Goal: Task Accomplishment & Management: Manage account settings

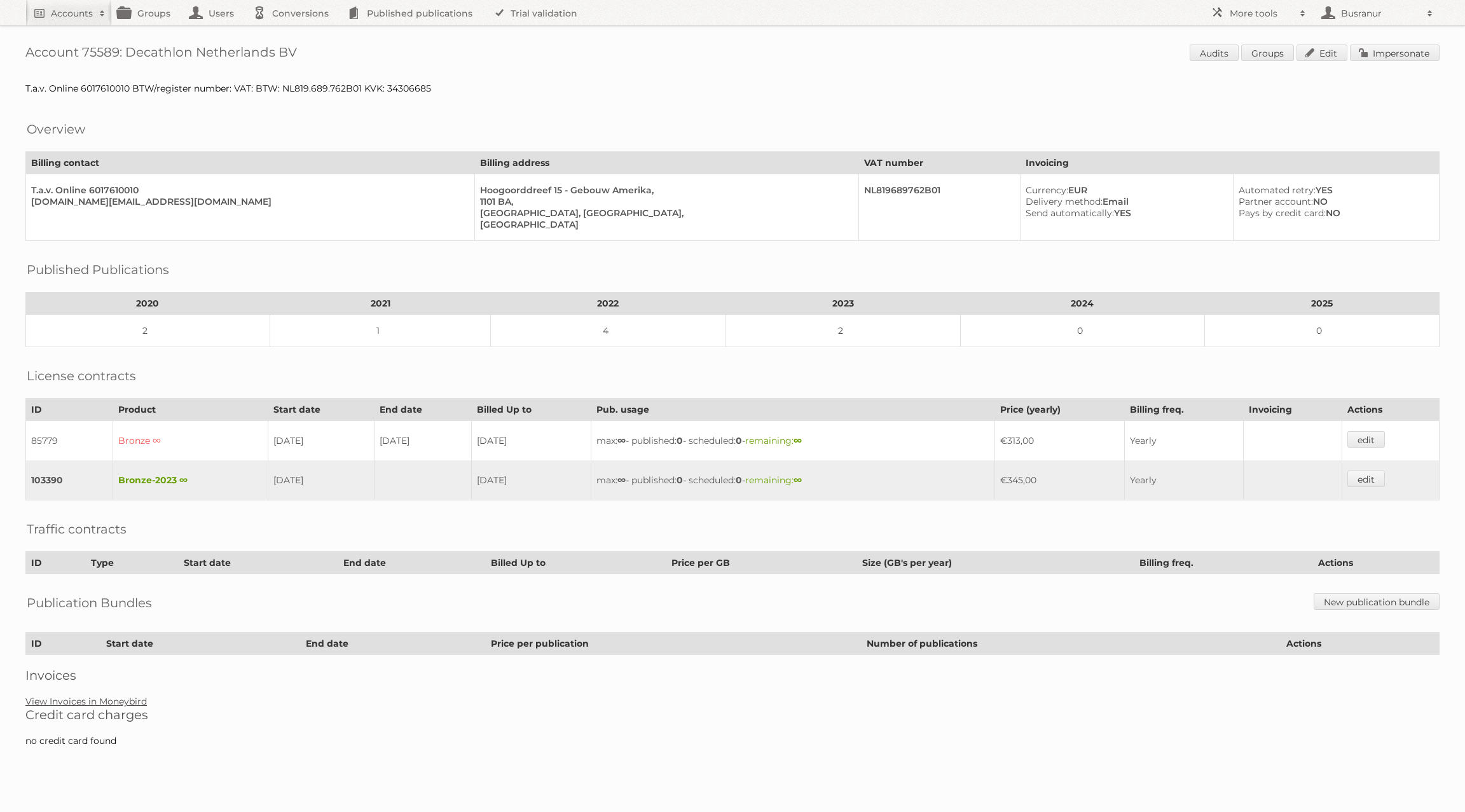
click at [108, 696] on link "View Invoices in Moneybird" at bounding box center [86, 701] width 122 height 11
click at [120, 680] on div "Account 75589: Decathlon Netherlands BV Audits Groups Edit Impersonate T.a.v. O…" at bounding box center [732, 380] width 1465 height 759
click at [120, 696] on link "View Invoices in Moneybird" at bounding box center [86, 701] width 122 height 11
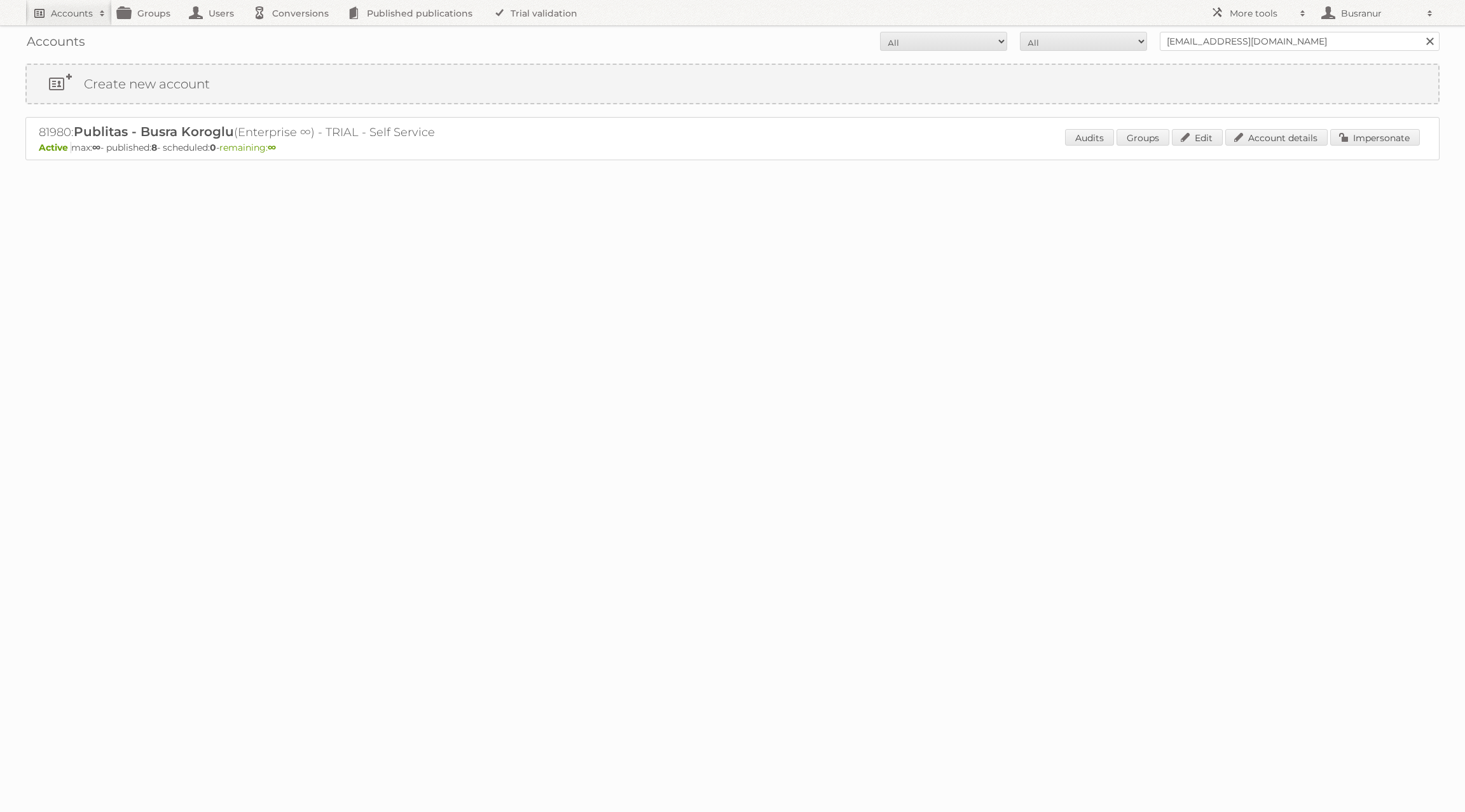
click at [63, 18] on h2 "Accounts" at bounding box center [72, 13] width 42 height 12
paste input"] "mohamed.sabra@alfuttaim.com"
type input"] "mohamed.sabra@alfuttaim.com"
click at [293, 33] on input "Search" at bounding box center [302, 42] width 19 height 19
click at [1288, 137] on link "Account details" at bounding box center [1276, 137] width 102 height 16
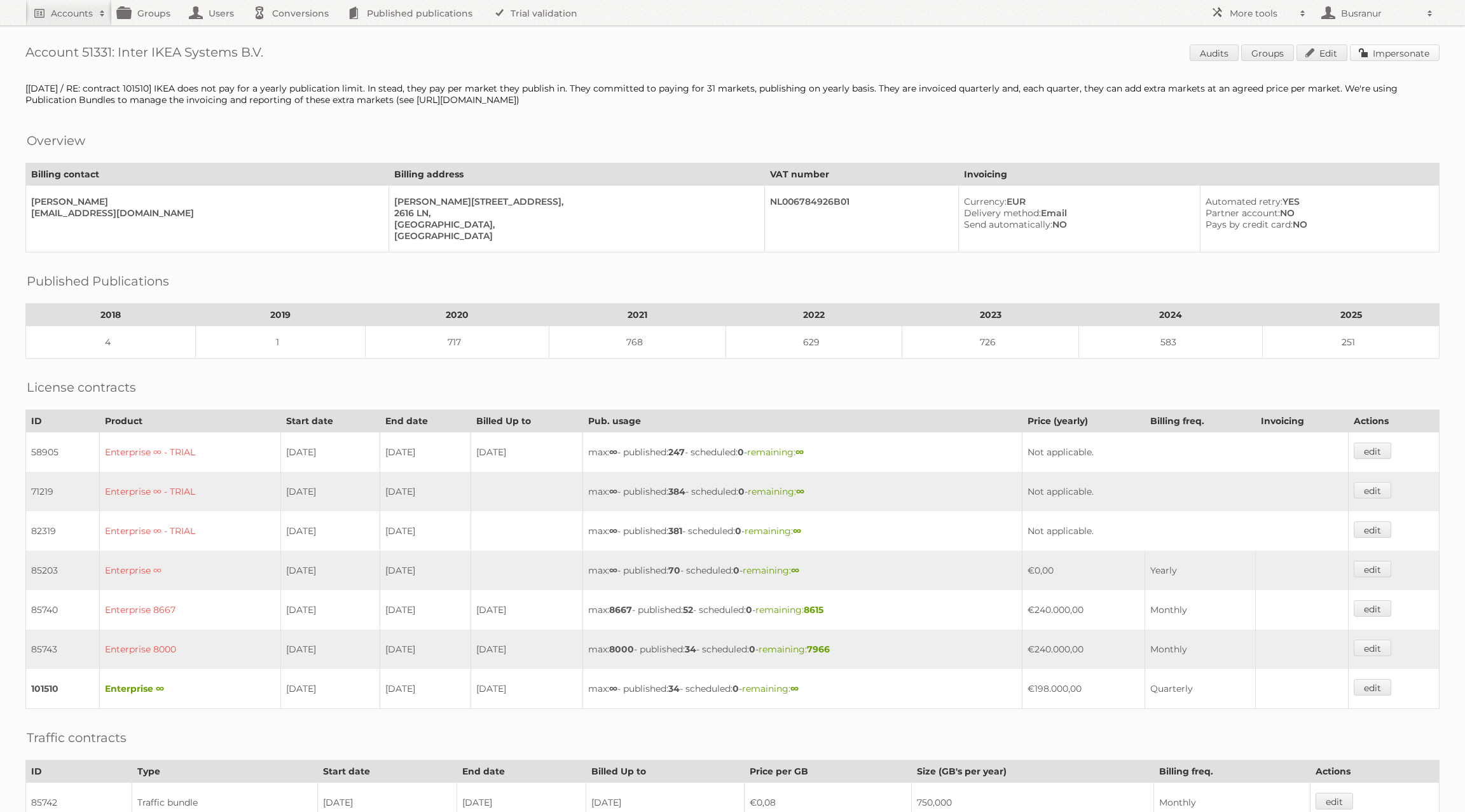
click at [1377, 49] on link "Impersonate" at bounding box center [1395, 52] width 90 height 16
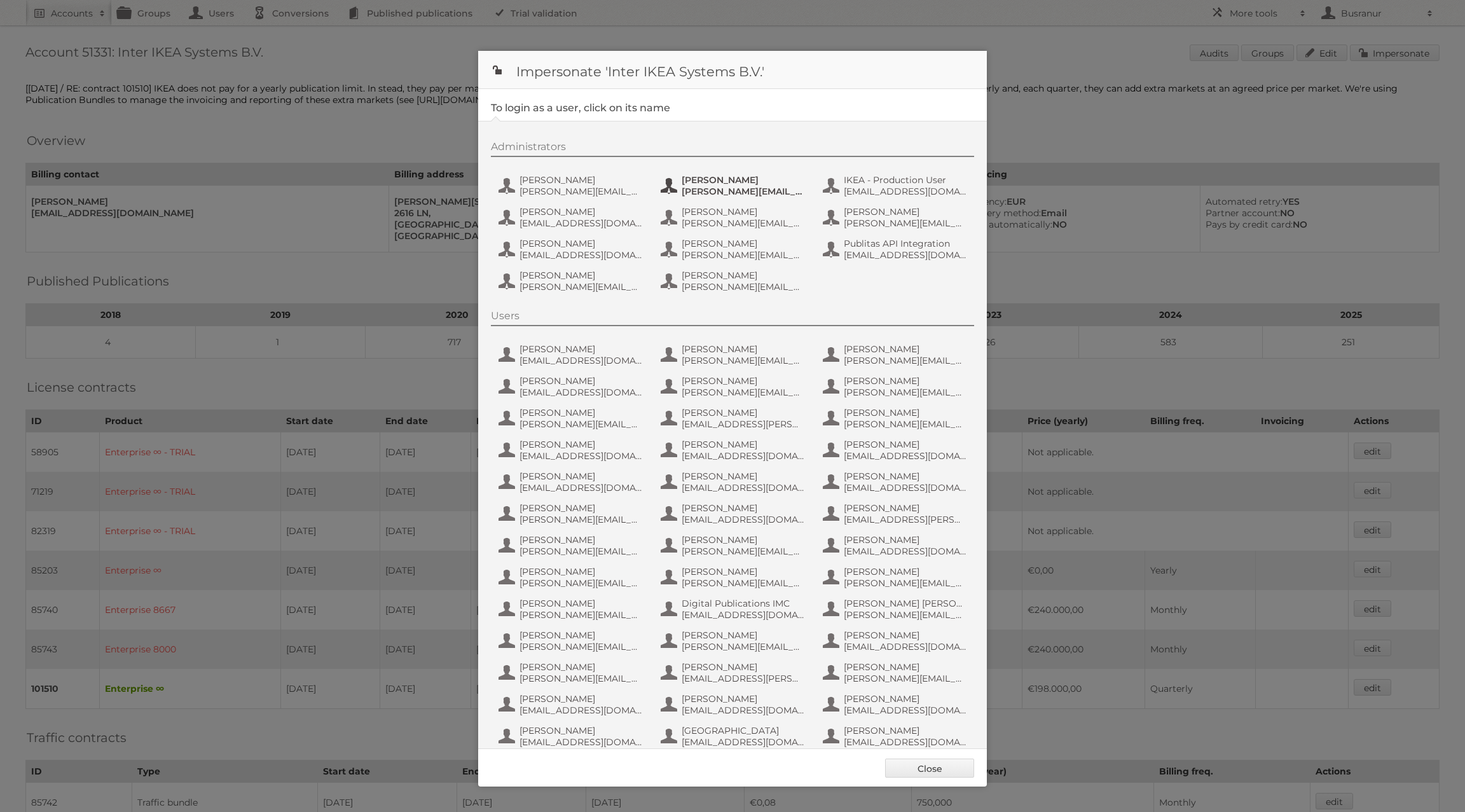
click at [707, 177] on span "Hanna Skoog" at bounding box center [743, 179] width 123 height 11
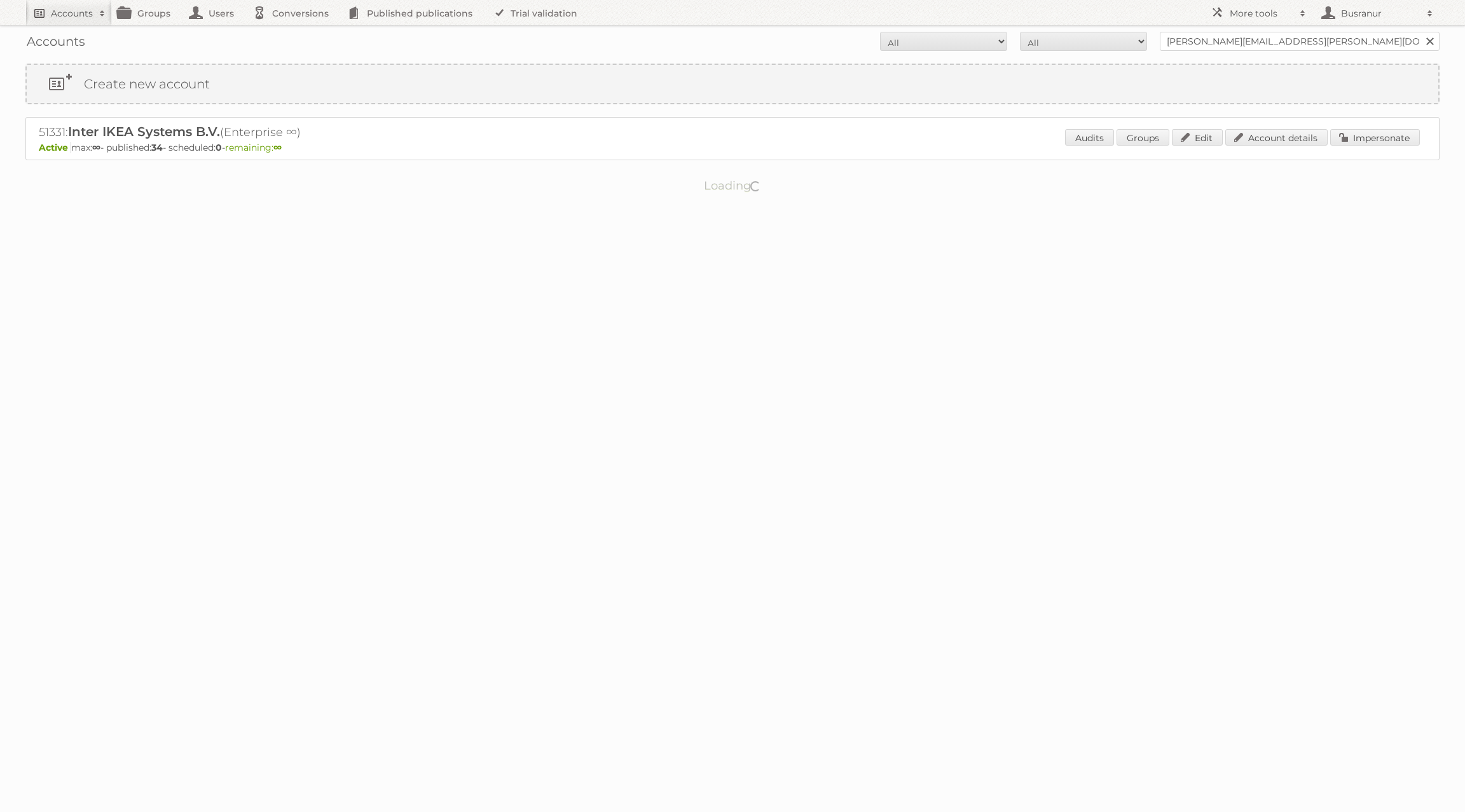
click at [64, 18] on h2 "Accounts" at bounding box center [72, 13] width 42 height 12
type input"] "ikea"
click at [293, 33] on input "Search" at bounding box center [302, 42] width 19 height 19
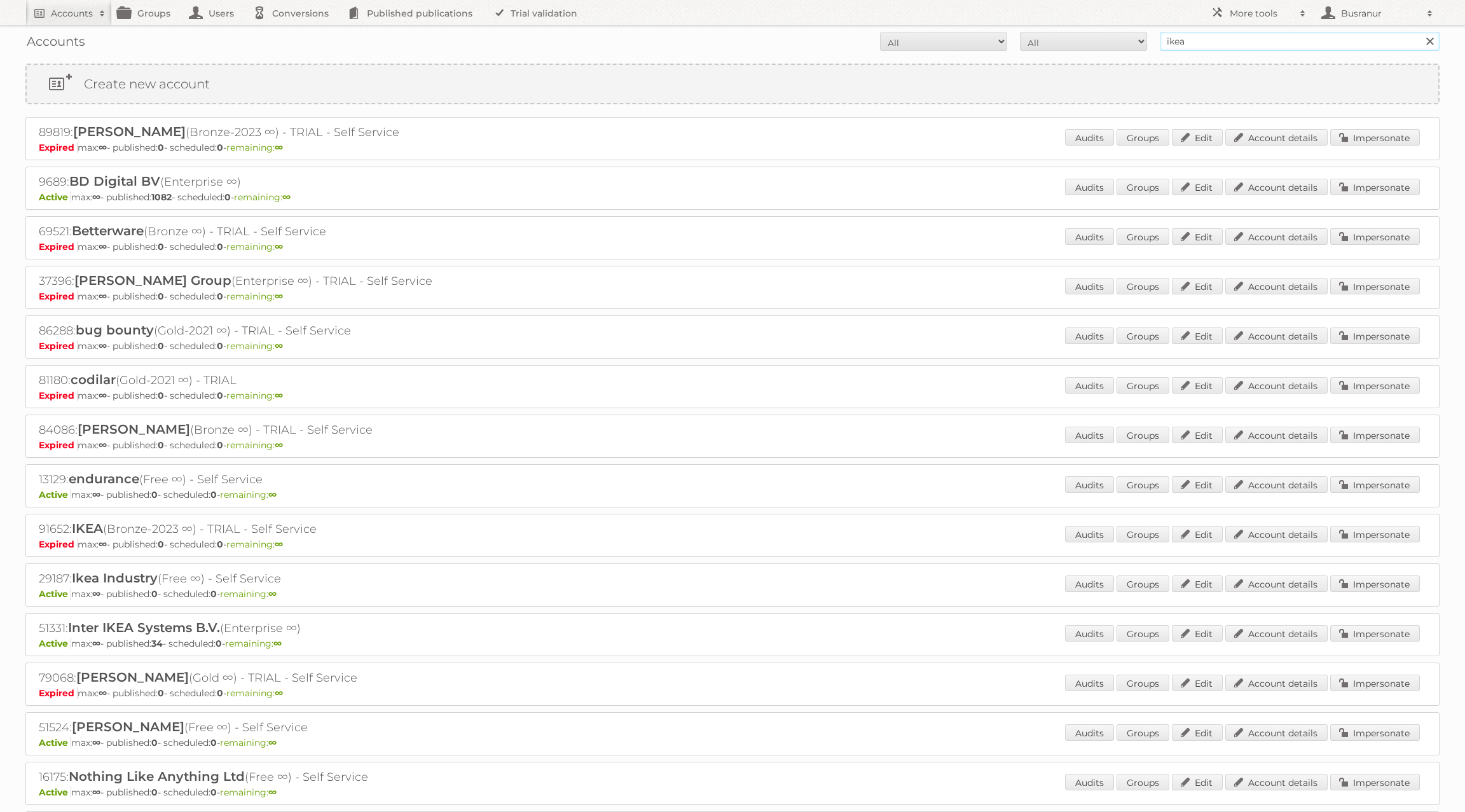
click at [1272, 44] on input "ikea" at bounding box center [1299, 41] width 280 height 19
paste input "andreas.olofsson@inter.ikea.com"
type input "andreas.olofsson@inter.ikea.com"
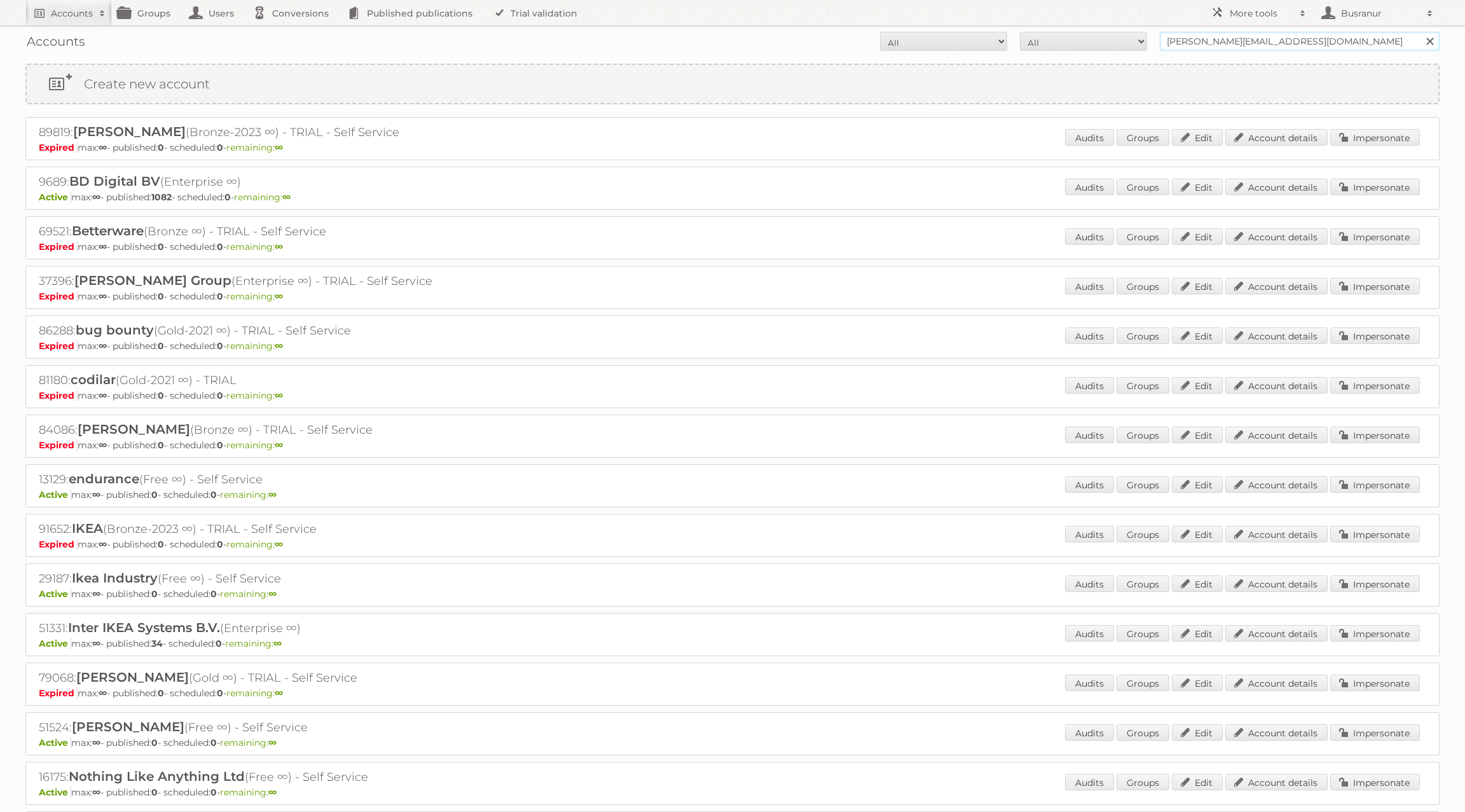
click at [1420, 32] on input "Search" at bounding box center [1429, 41] width 19 height 19
